Goal: Use online tool/utility: Utilize a website feature to perform a specific function

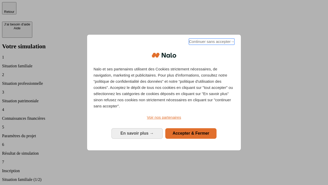
click at [211, 42] on span "Continuer sans accepter →" at bounding box center [212, 41] width 46 height 6
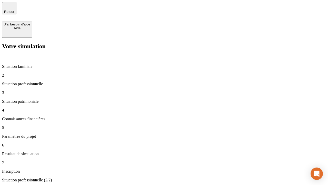
type input "30 000"
type input "1 000"
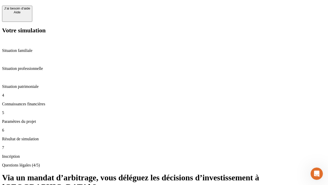
scroll to position [11, 0]
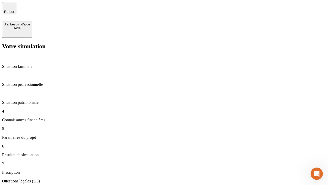
type input "65"
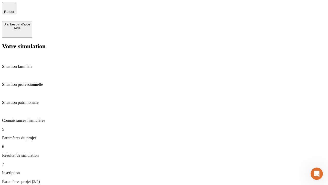
type input "5 000"
type input "640"
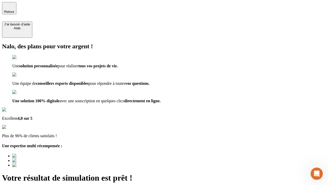
type input "[EMAIL_ADDRESS][DOMAIN_NAME]"
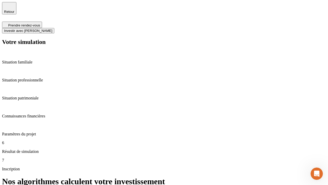
scroll to position [2, 0]
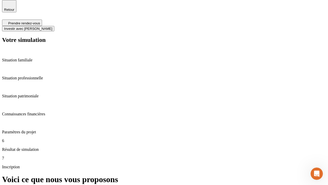
click at [52, 27] on span "Investir avec [PERSON_NAME]" at bounding box center [28, 29] width 48 height 4
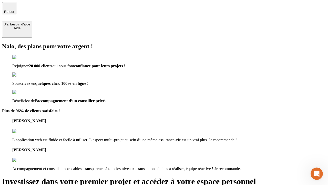
type input "[PERSON_NAME][EMAIL_ADDRESS][DOMAIN_NAME]"
